Goal: Information Seeking & Learning: Learn about a topic

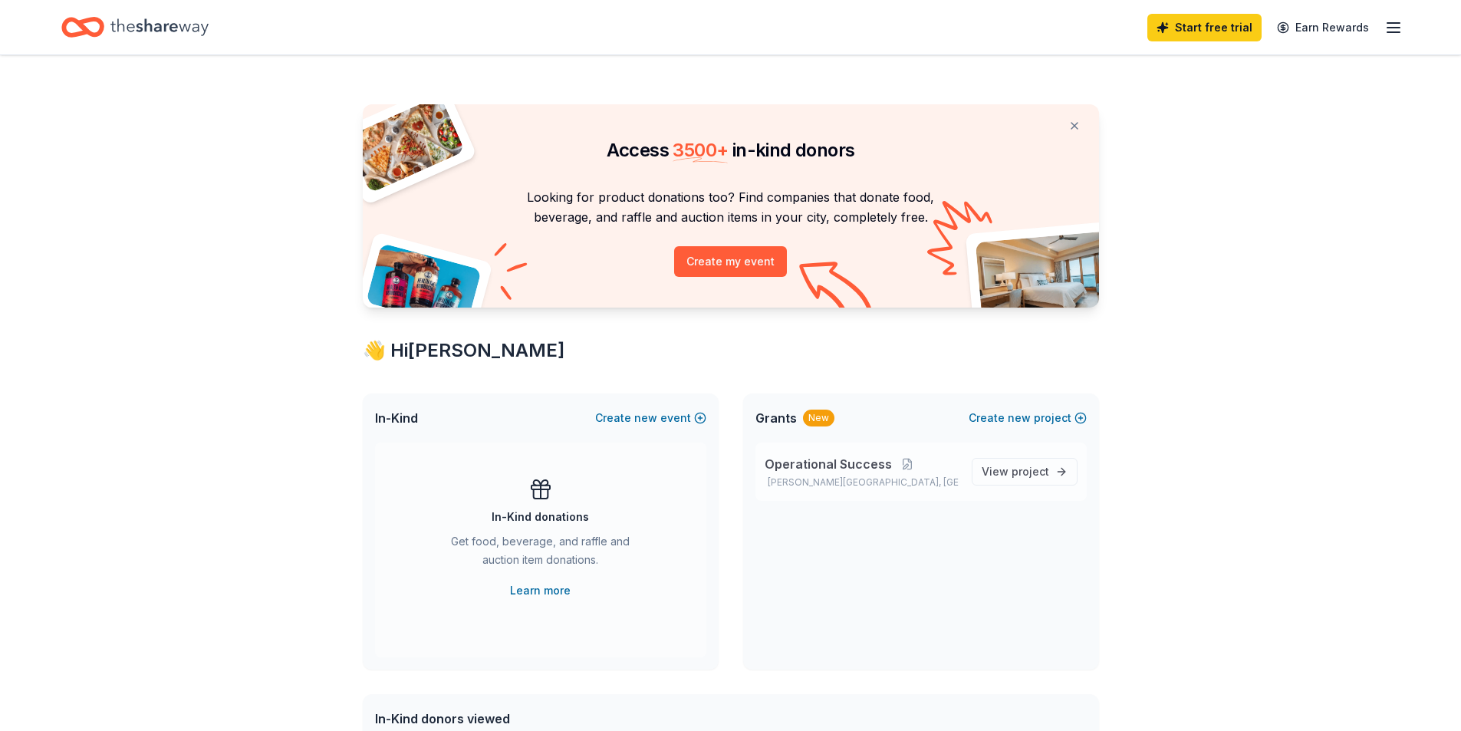
click at [818, 467] on span "Operational Success" at bounding box center [827, 464] width 127 height 18
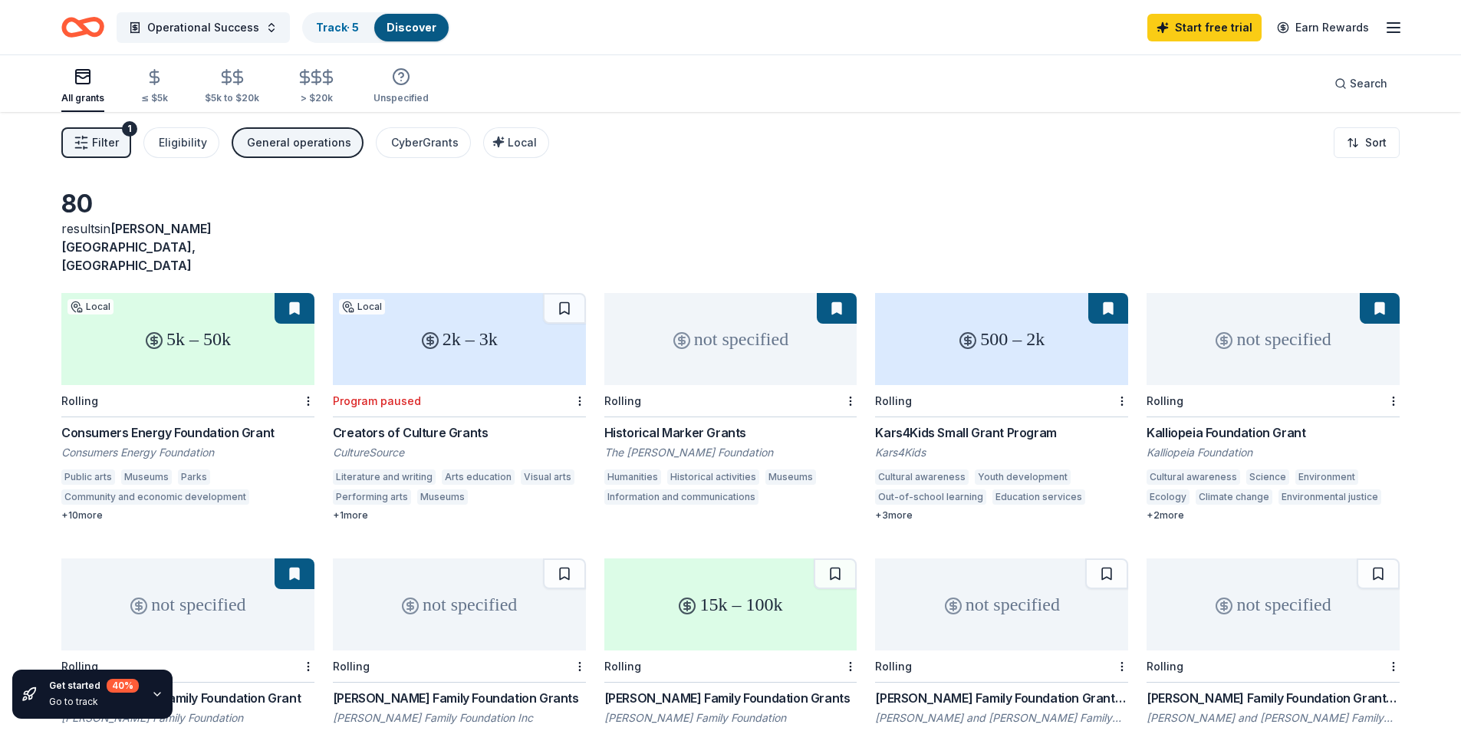
click at [695, 423] on div "Historical Marker Grants" at bounding box center [730, 432] width 253 height 18
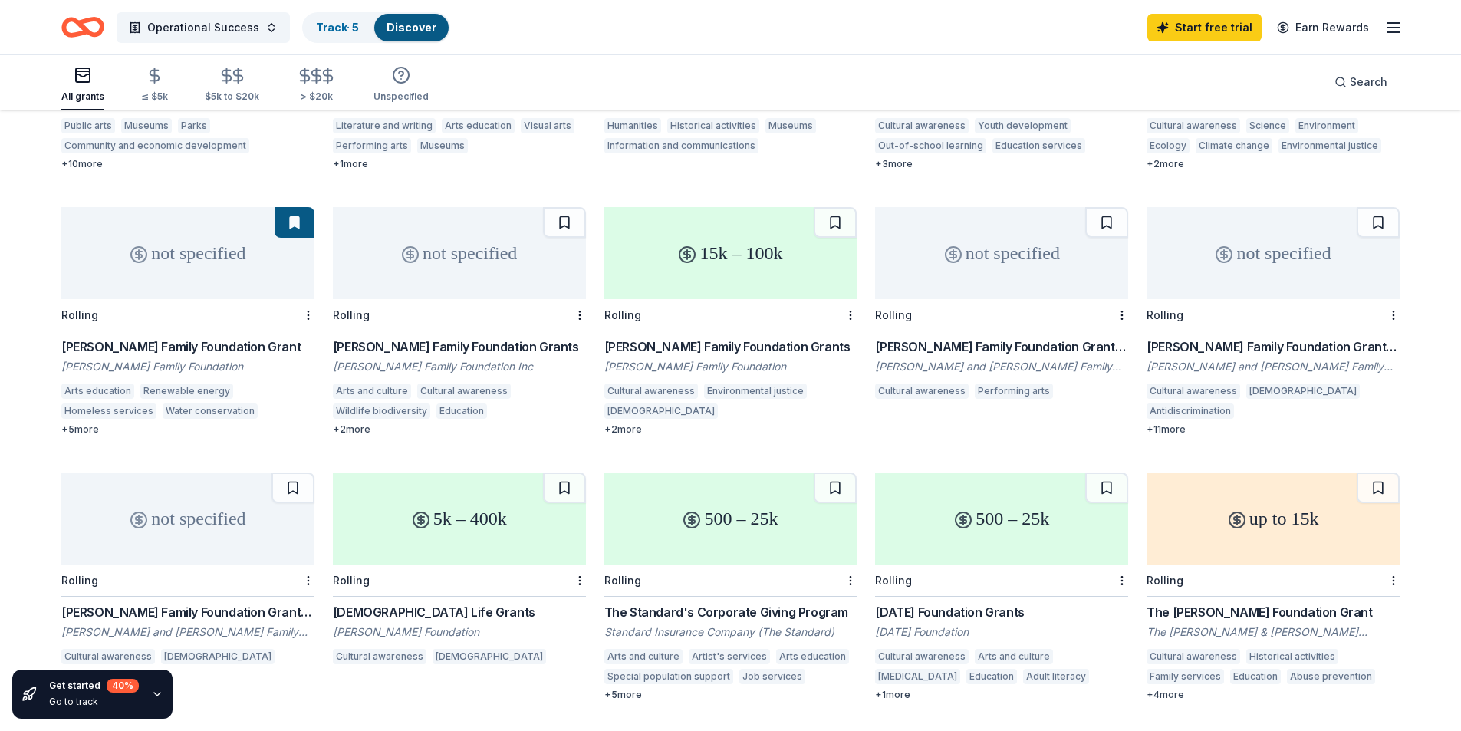
scroll to position [372, 0]
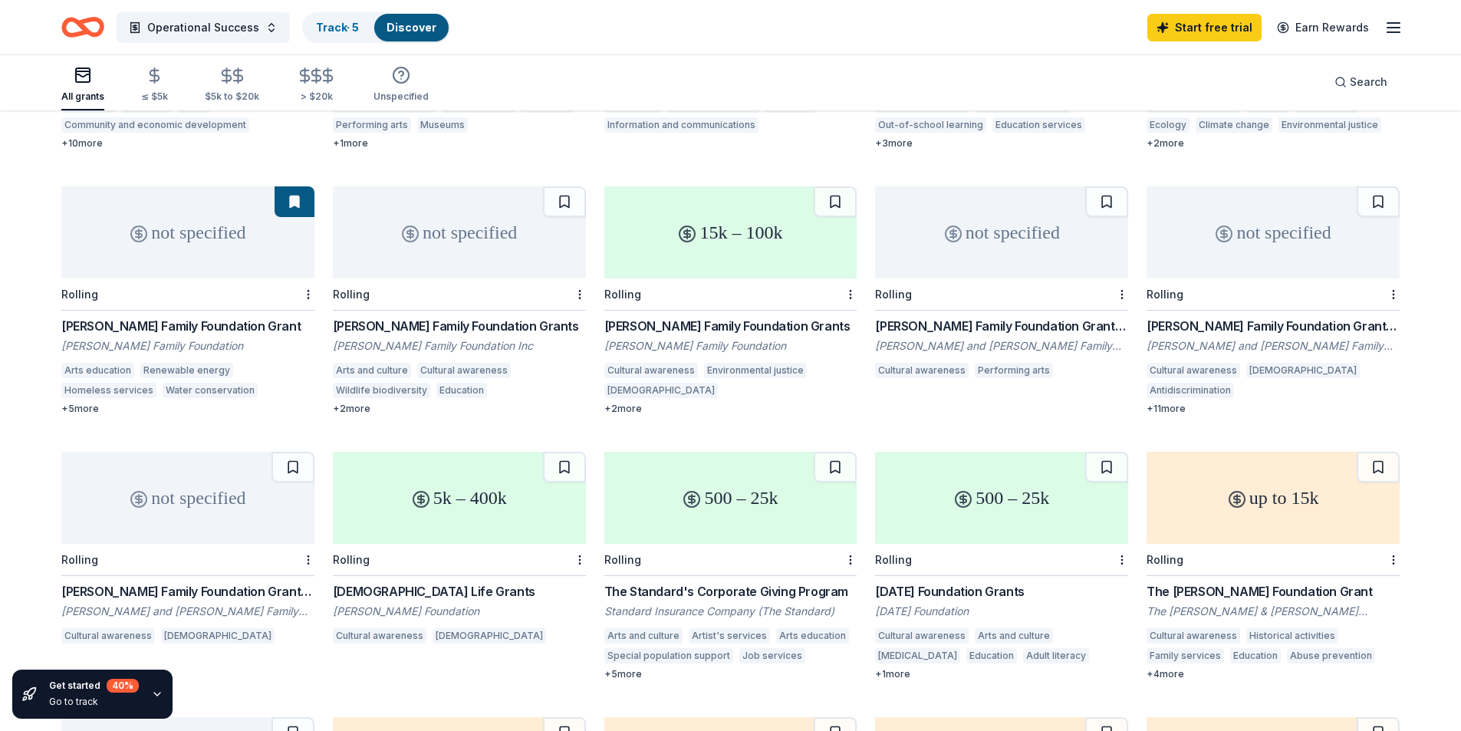
click at [935, 485] on div "500 – 25k" at bounding box center [1001, 498] width 253 height 92
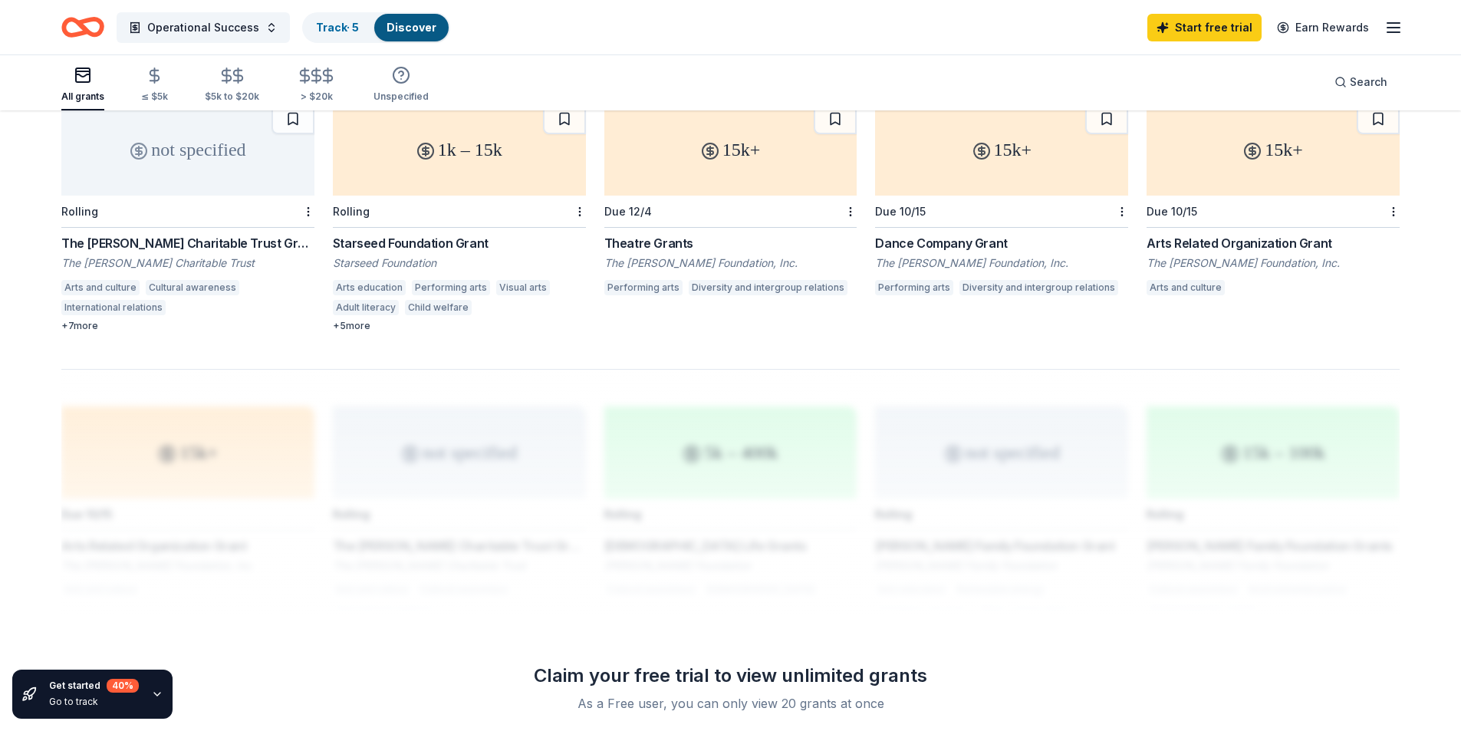
scroll to position [1062, 0]
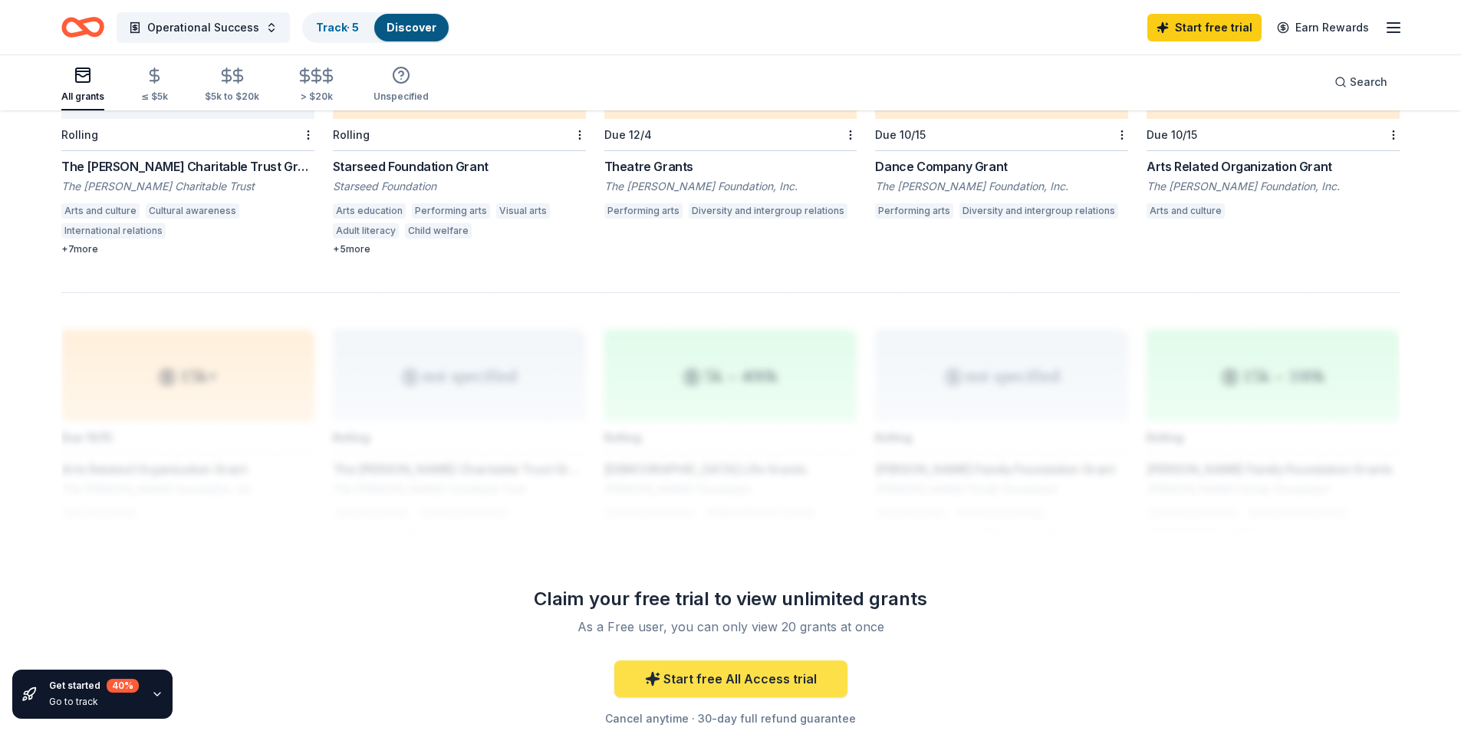
click at [741, 660] on link "Start free All Access trial" at bounding box center [730, 678] width 233 height 37
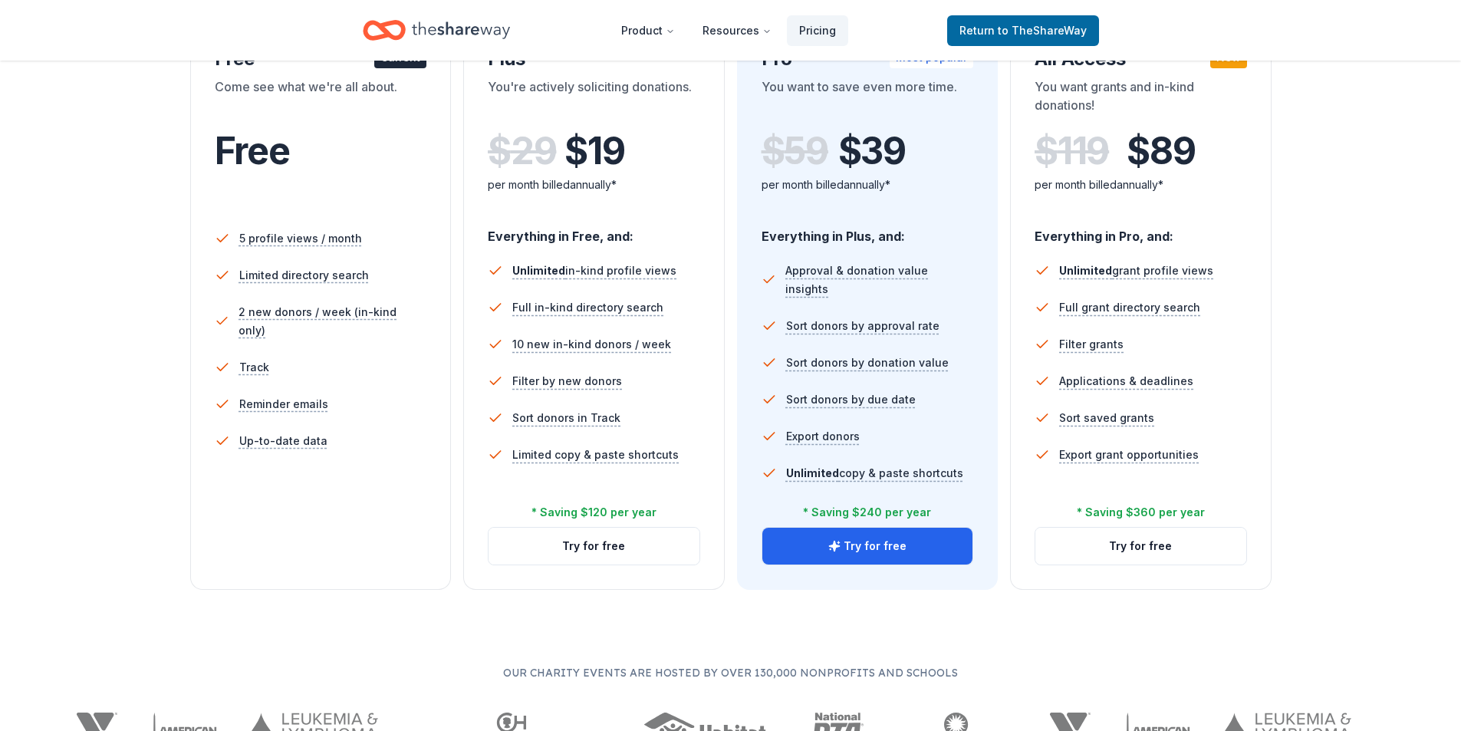
scroll to position [153, 0]
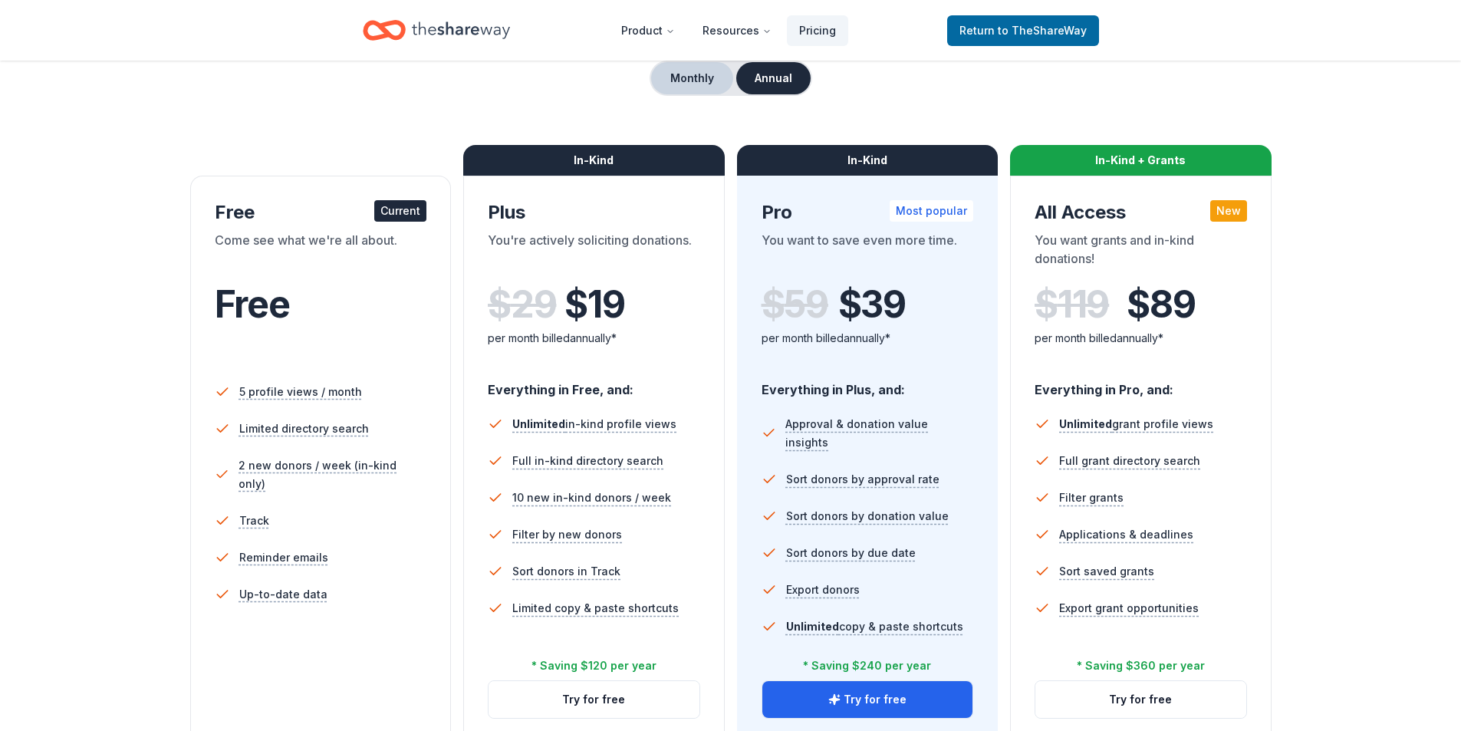
click at [689, 83] on button "Monthly" at bounding box center [692, 78] width 82 height 32
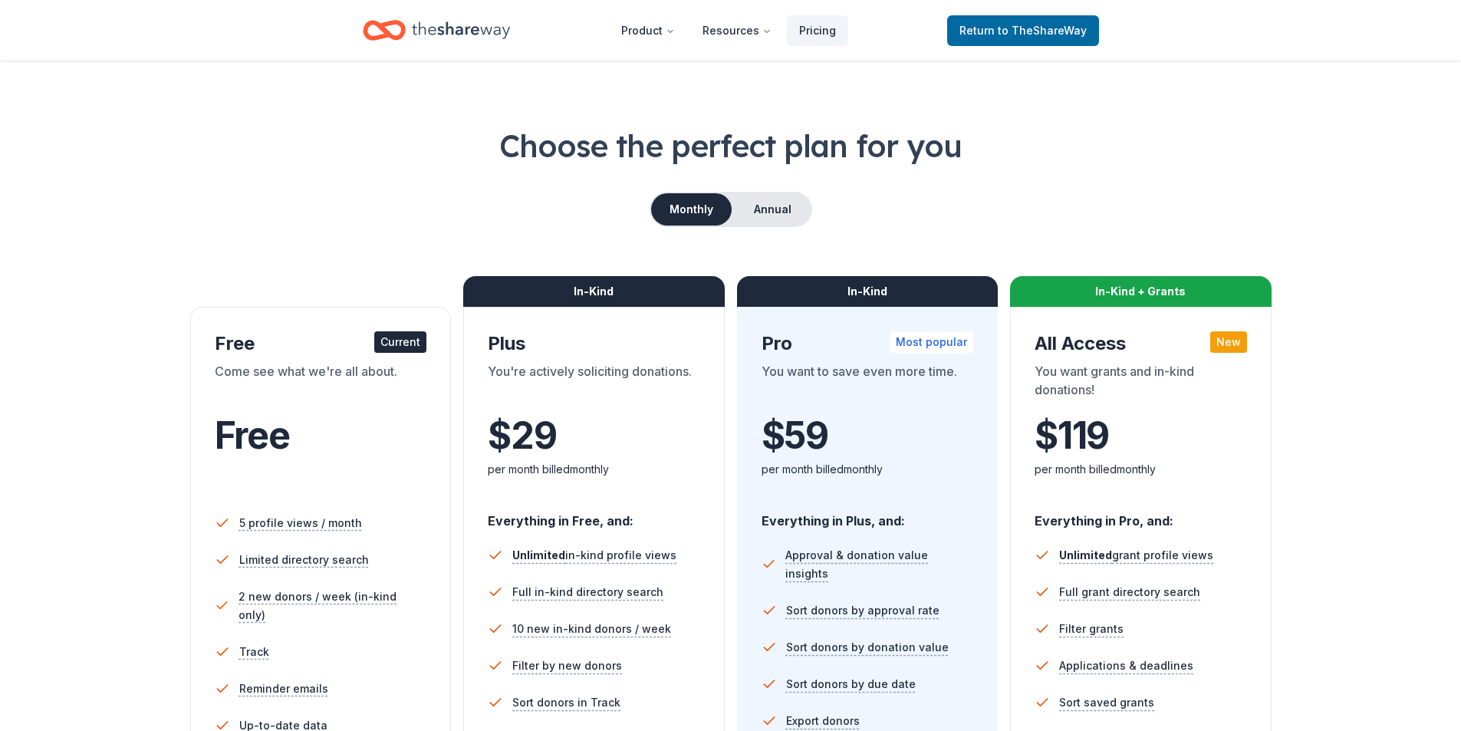
scroll to position [0, 0]
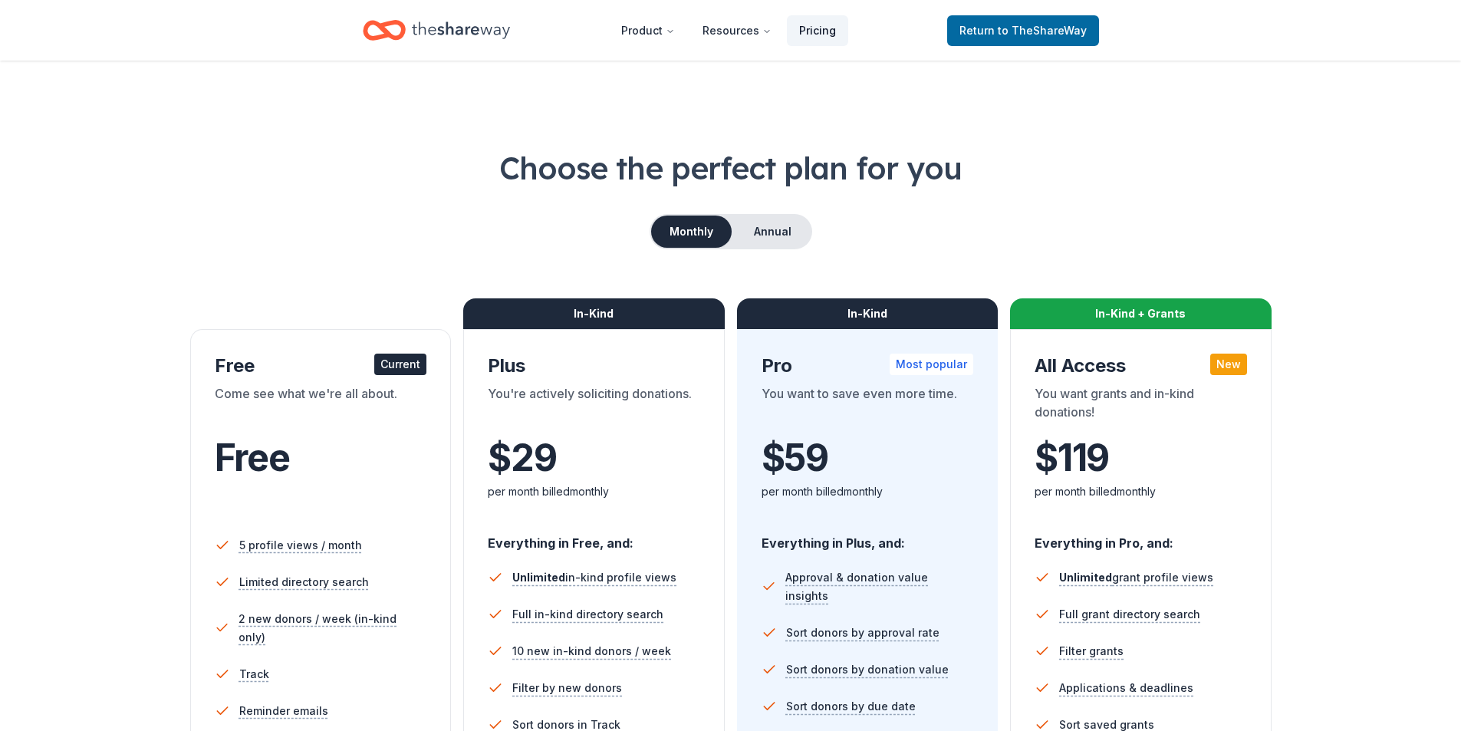
click at [807, 29] on link "Pricing" at bounding box center [817, 30] width 61 height 31
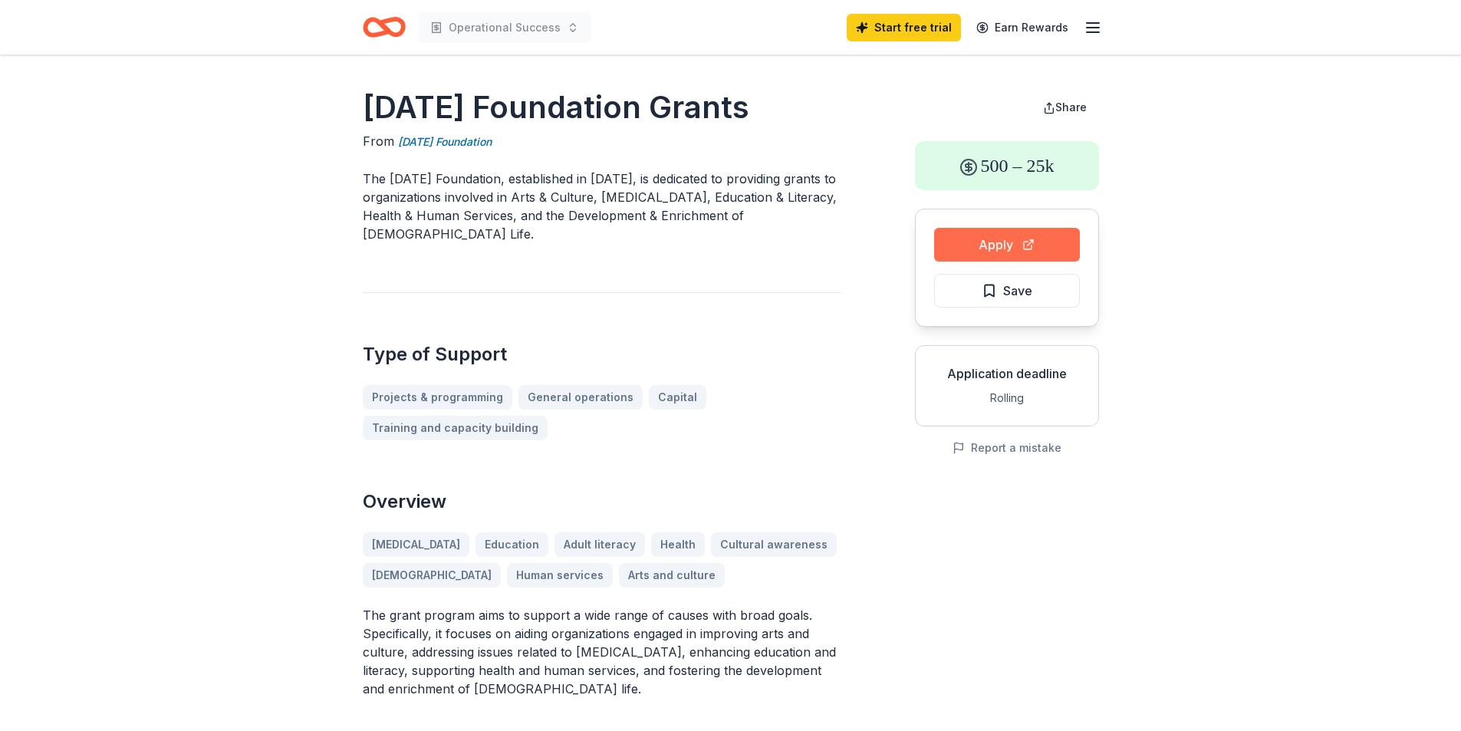
click at [985, 251] on button "Apply" at bounding box center [1007, 245] width 146 height 34
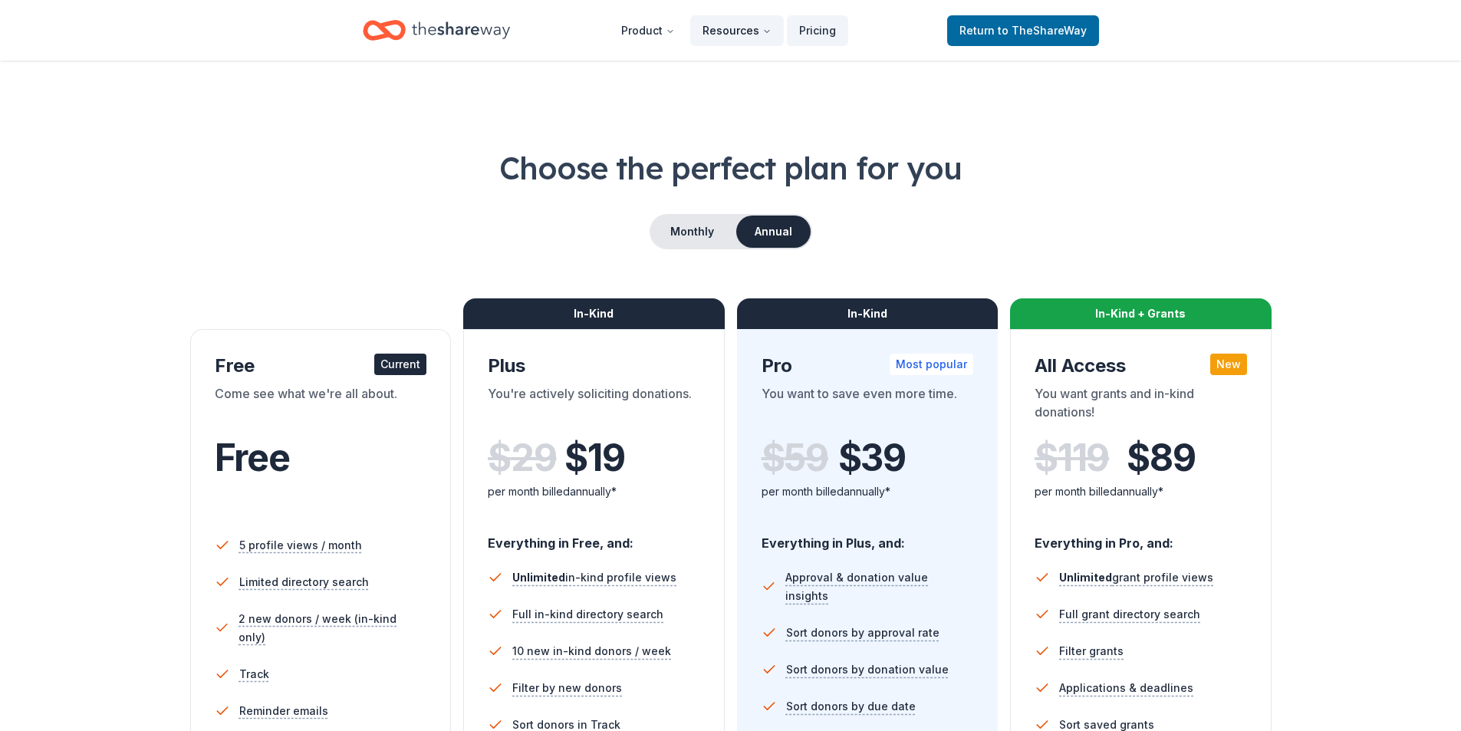
click at [729, 32] on button "Resources" at bounding box center [737, 30] width 94 height 31
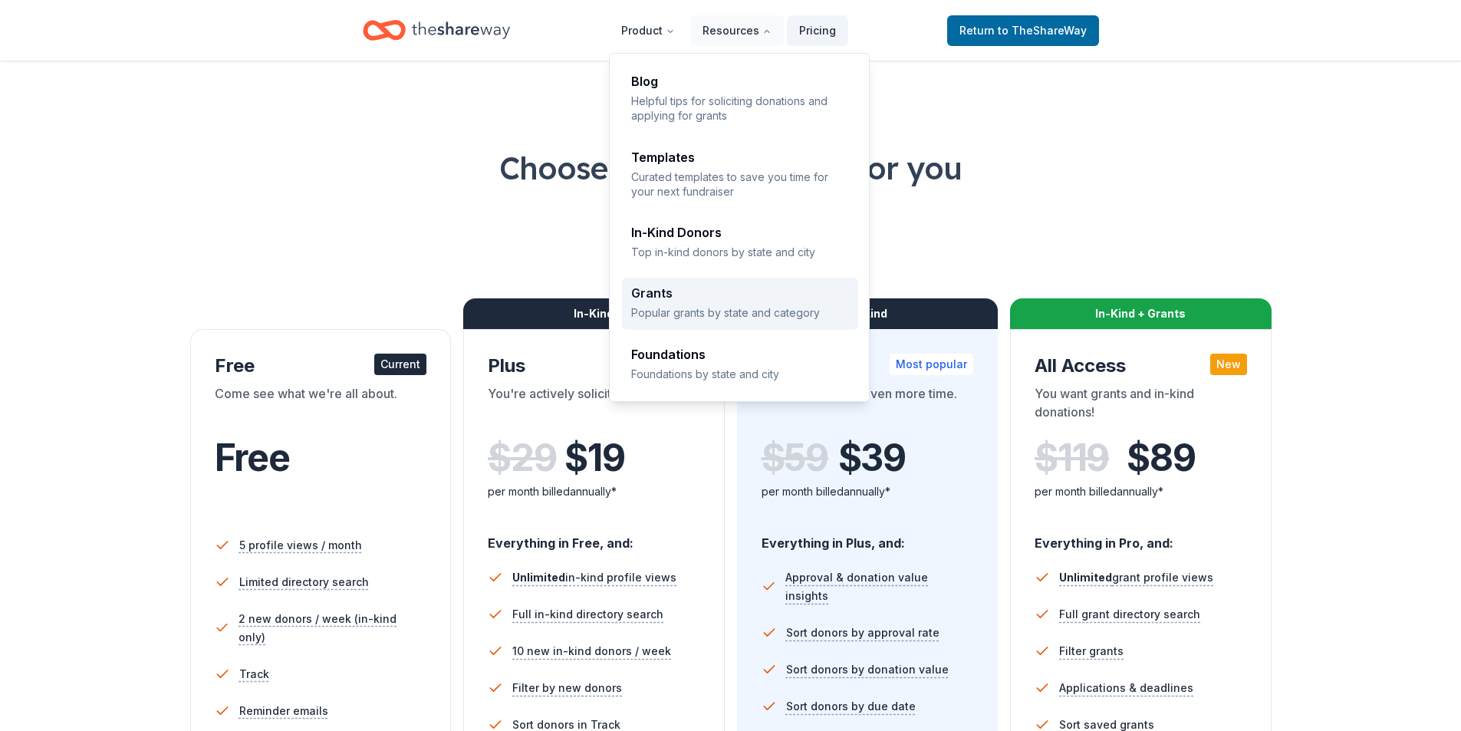
click at [656, 294] on div "Grants" at bounding box center [740, 293] width 218 height 12
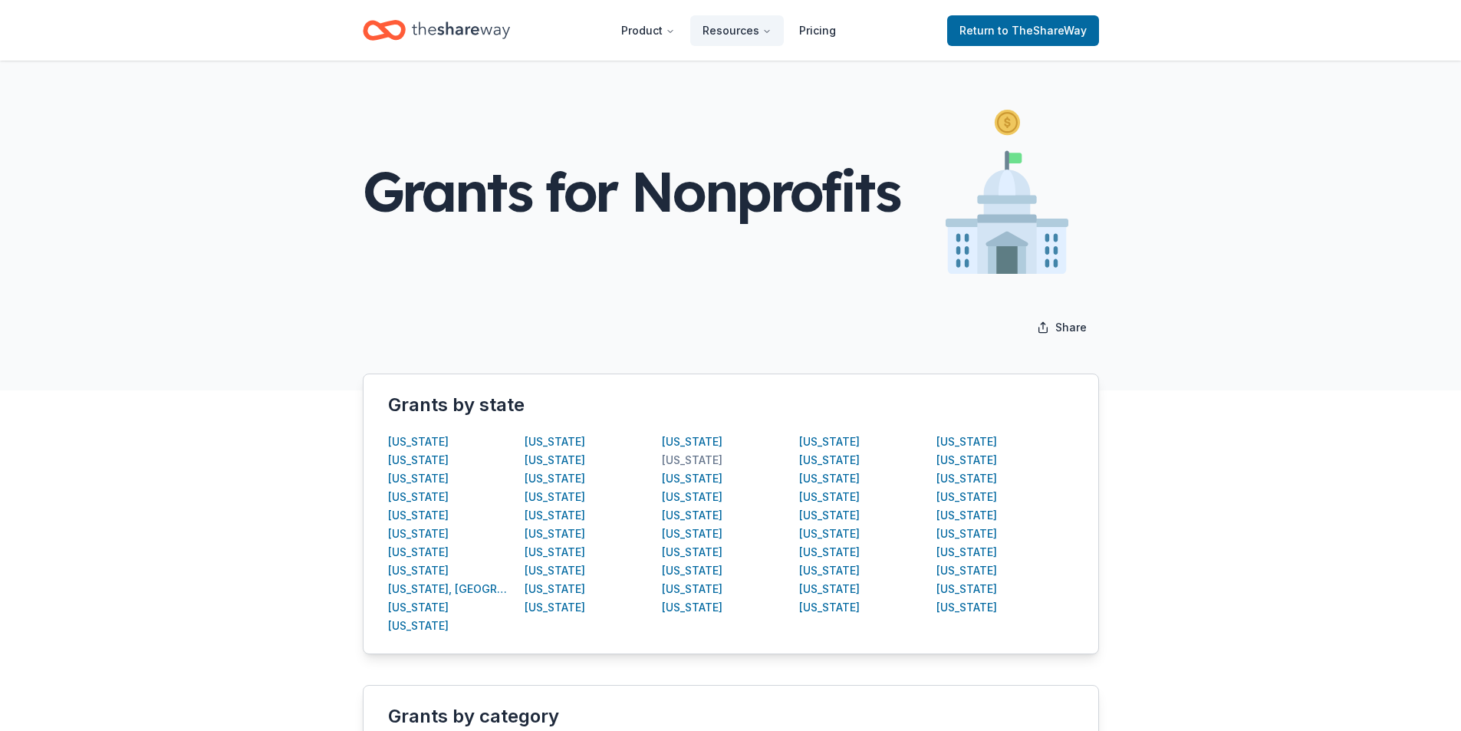
click at [685, 459] on div "[US_STATE]" at bounding box center [692, 460] width 61 height 18
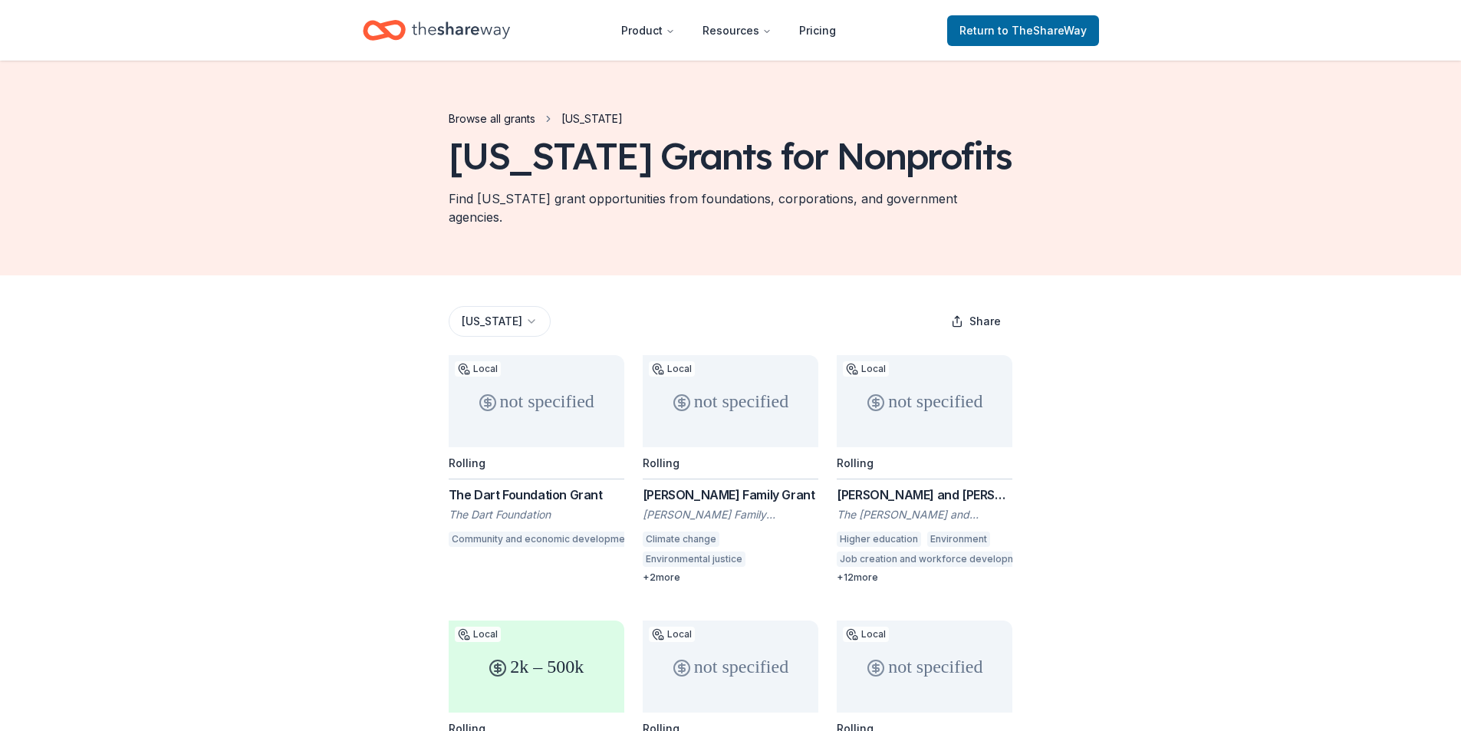
click at [521, 120] on link "Browse all grants" at bounding box center [492, 119] width 87 height 18
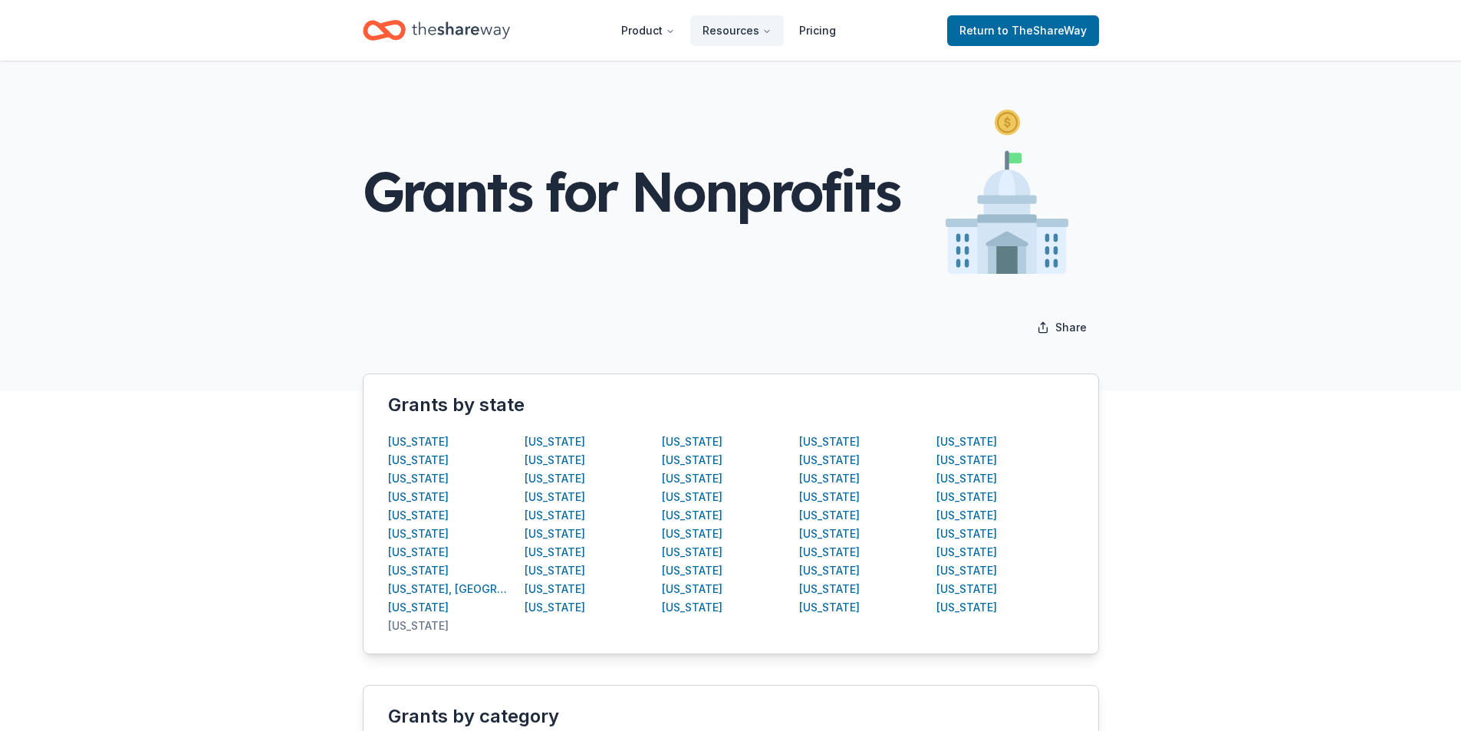
click at [406, 627] on div "[US_STATE]" at bounding box center [418, 625] width 61 height 18
